Goal: Obtain resource: Download file/media

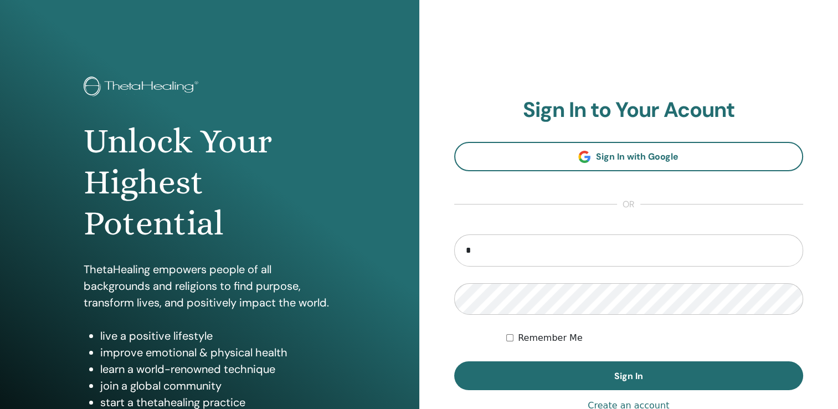
click at [507, 245] on input "*" at bounding box center [629, 250] width 350 height 32
click at [510, 251] on input "*" at bounding box center [629, 250] width 350 height 32
type input "**********"
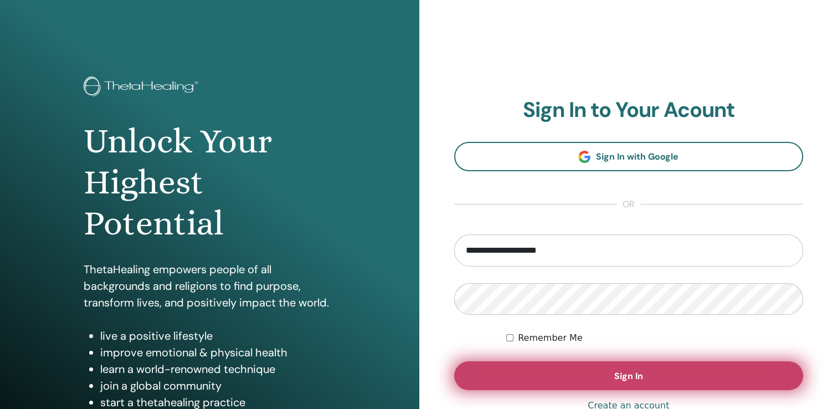
click at [625, 367] on button "Sign In" at bounding box center [629, 375] width 350 height 29
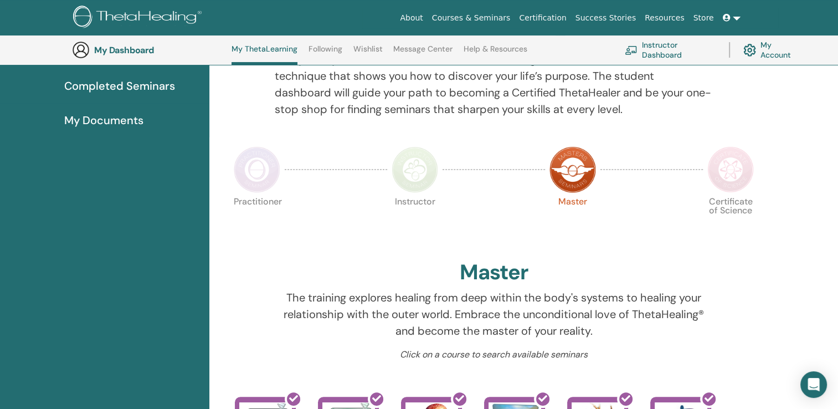
scroll to position [162, 0]
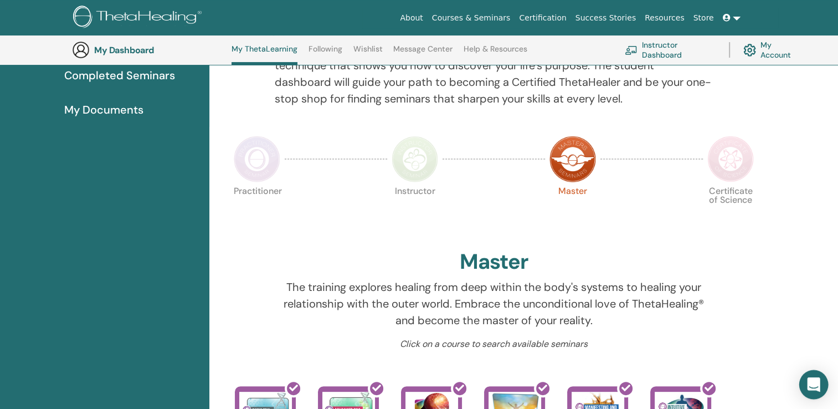
click at [814, 385] on icon "Open Intercom Messenger" at bounding box center [813, 384] width 13 height 14
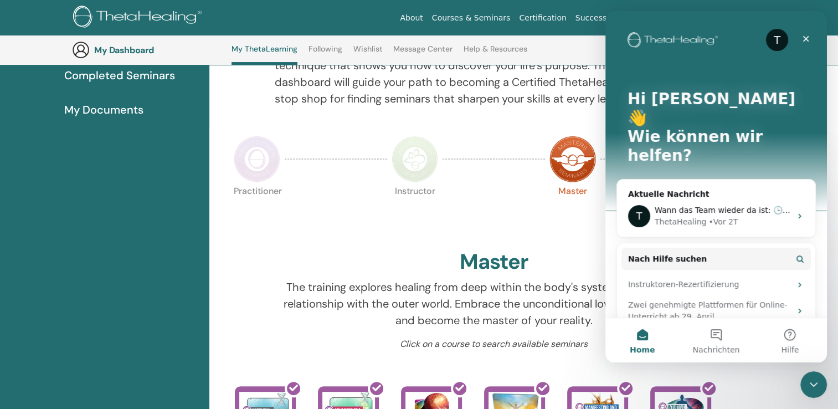
scroll to position [0, 0]
click at [799, 214] on icon "Intercom Messenger" at bounding box center [800, 216] width 3 height 5
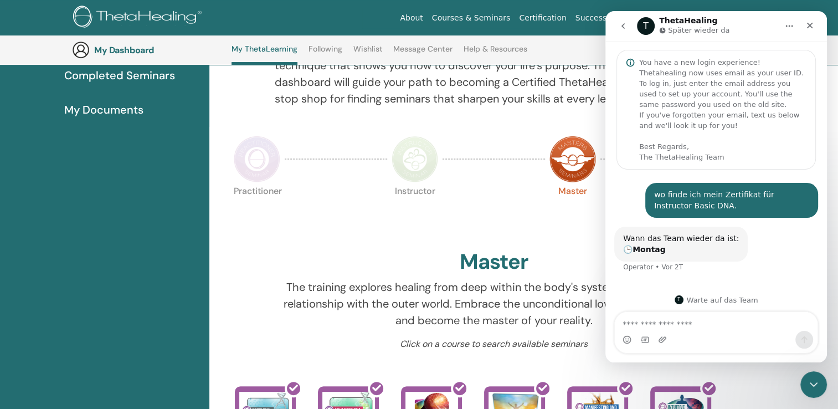
scroll to position [3, 0]
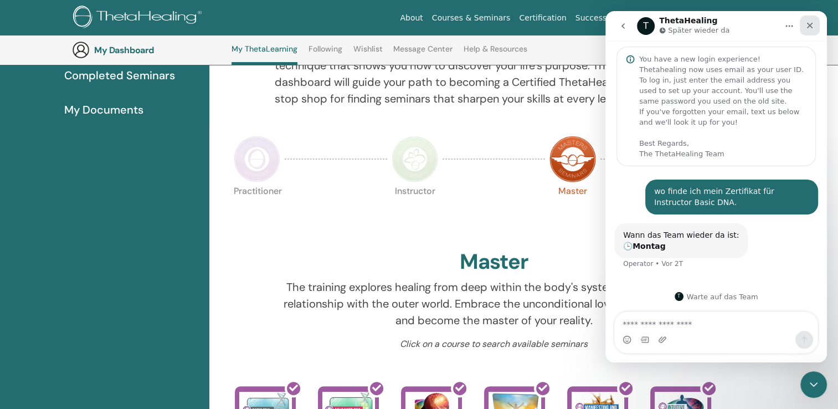
click at [810, 32] on div "Schließen" at bounding box center [810, 26] width 20 height 20
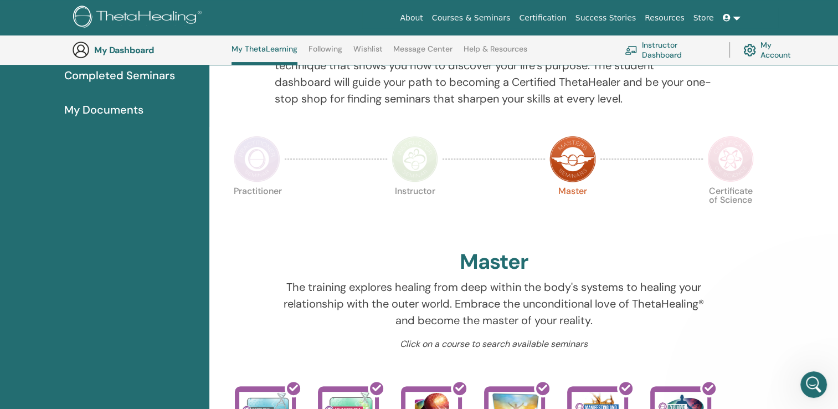
scroll to position [3, 0]
click at [814, 379] on icon "Intercom-Nachrichtendienst öffnen" at bounding box center [813, 383] width 18 height 18
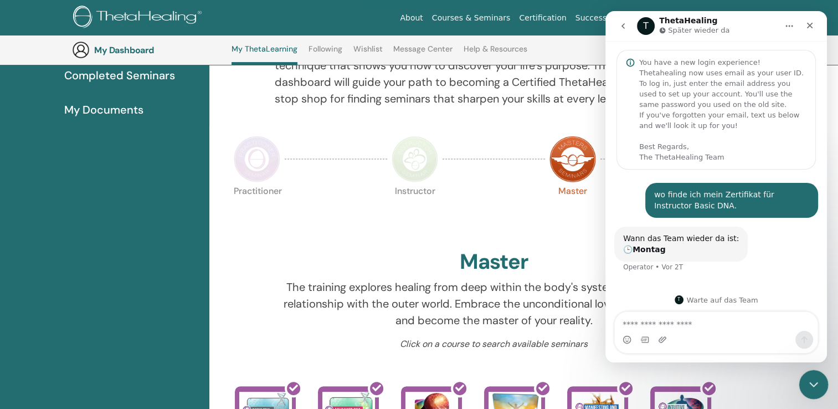
scroll to position [3, 0]
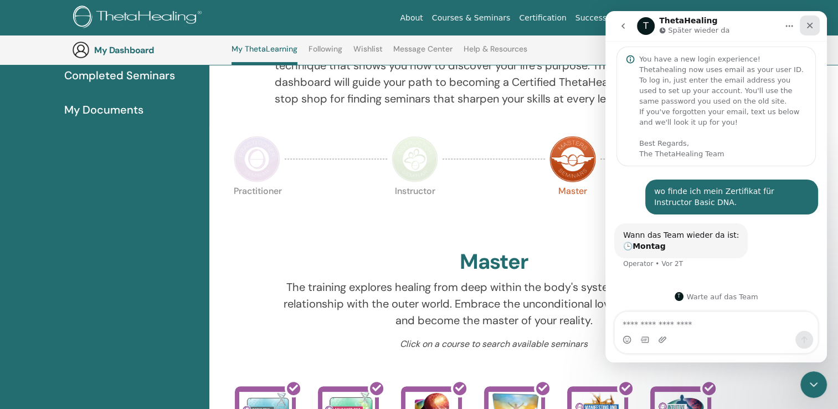
click at [807, 23] on icon "Schließen" at bounding box center [810, 26] width 6 height 6
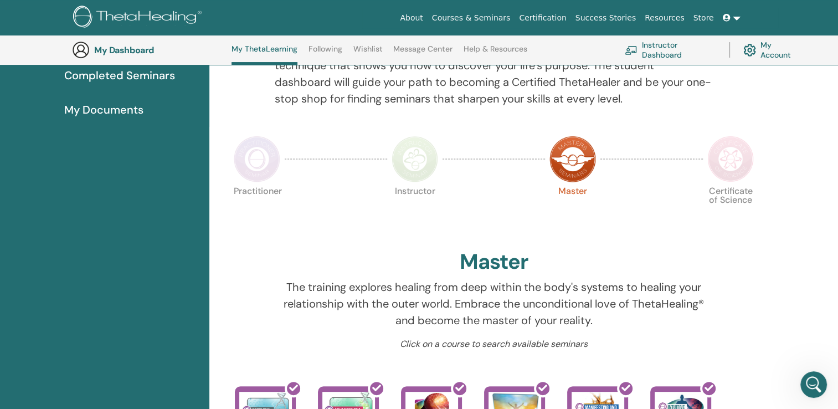
click at [104, 109] on span "My Documents" at bounding box center [103, 109] width 79 height 17
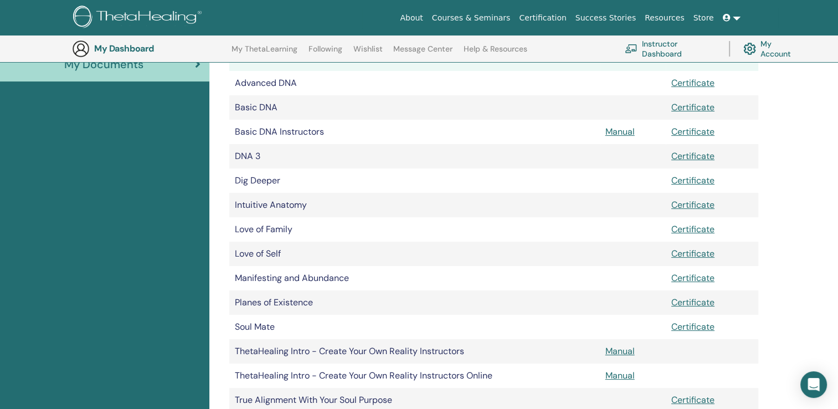
scroll to position [196, 0]
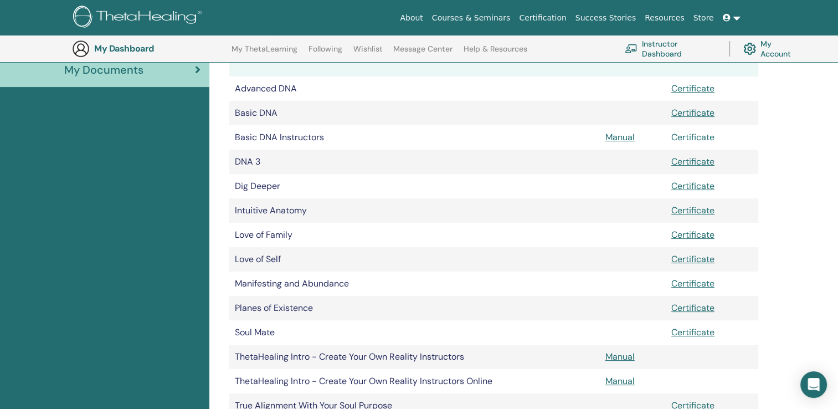
click at [697, 134] on link "Certificate" at bounding box center [693, 137] width 43 height 12
click at [617, 137] on link "Manual" at bounding box center [620, 137] width 29 height 12
